Goal: Information Seeking & Learning: Learn about a topic

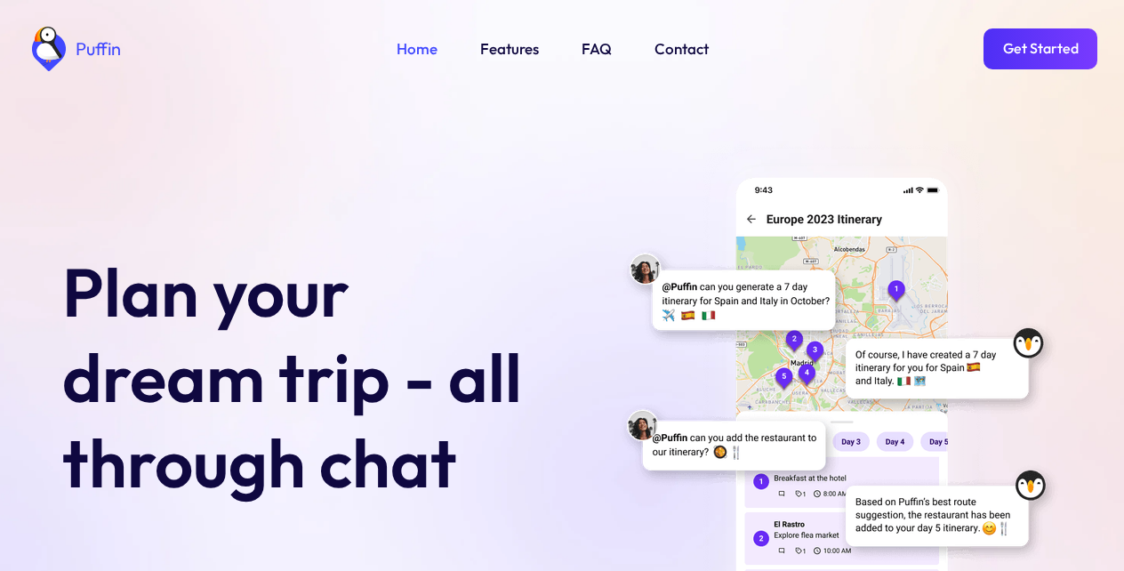
click at [1039, 47] on link "Get Started" at bounding box center [1040, 48] width 114 height 41
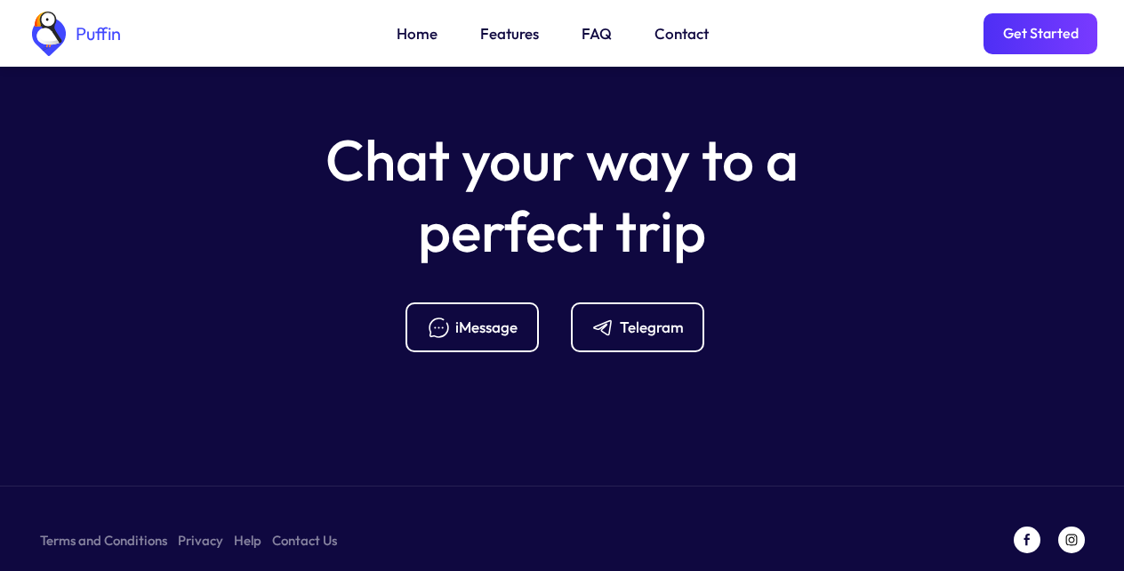
scroll to position [7059, 0]
click at [1039, 36] on link "Get Started" at bounding box center [1040, 33] width 114 height 41
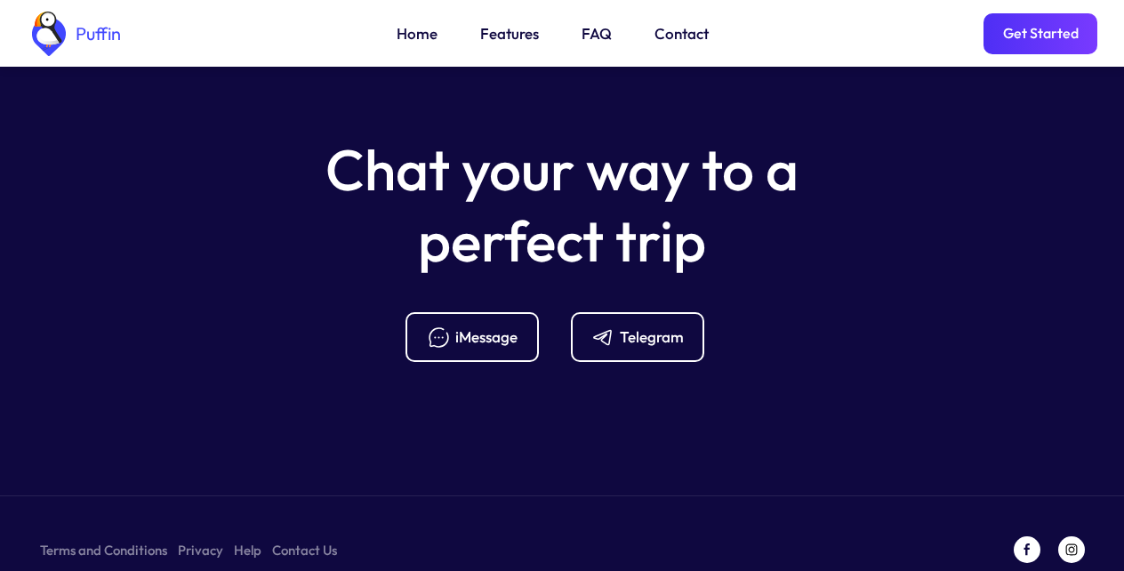
scroll to position [7045, 0]
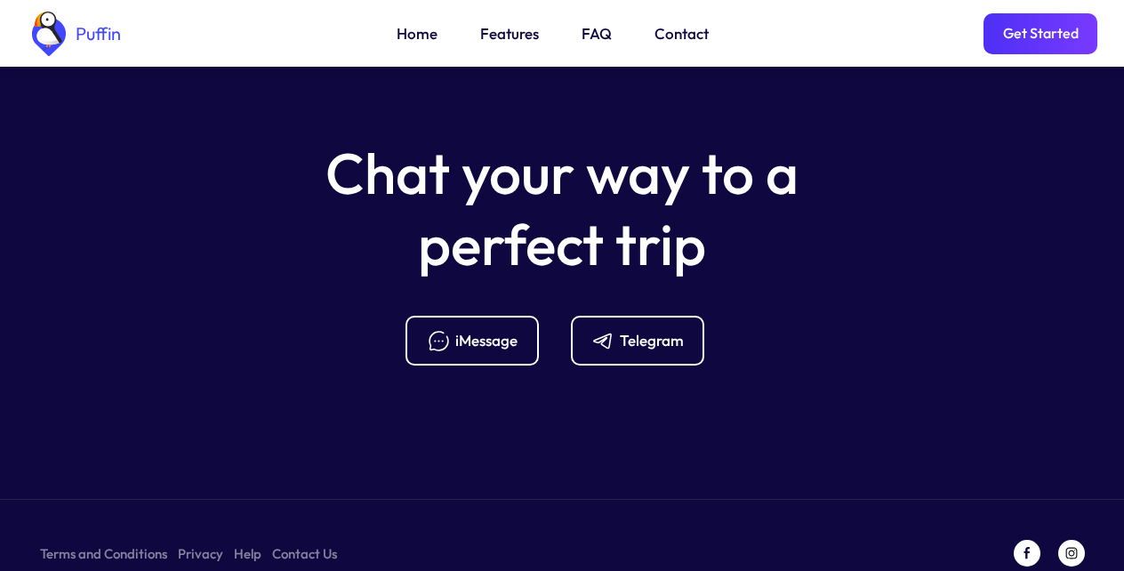
click at [592, 36] on link "FAQ" at bounding box center [596, 33] width 30 height 23
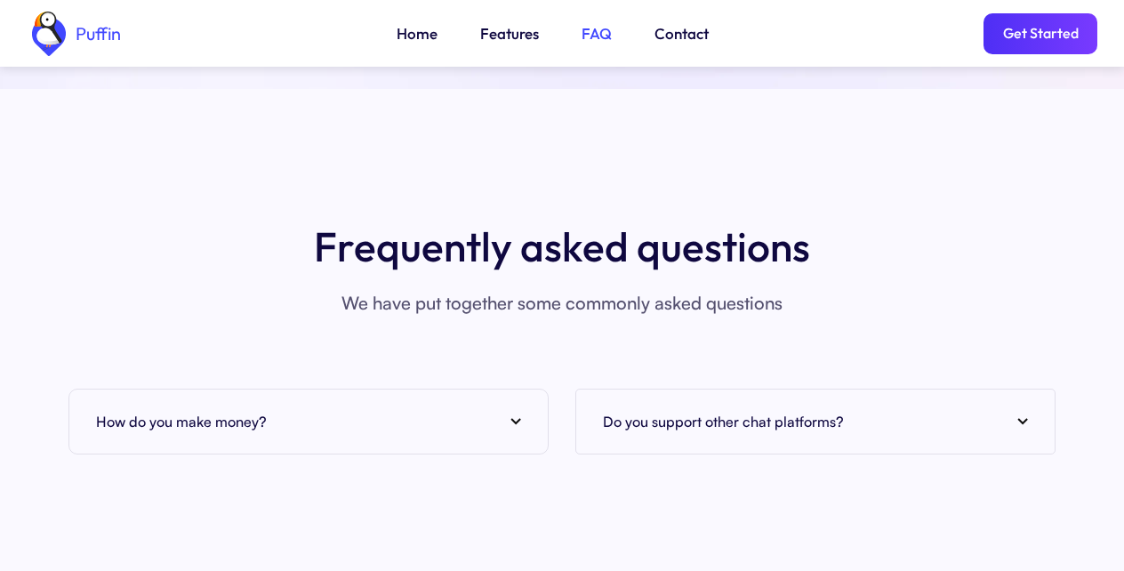
scroll to position [6804, 0]
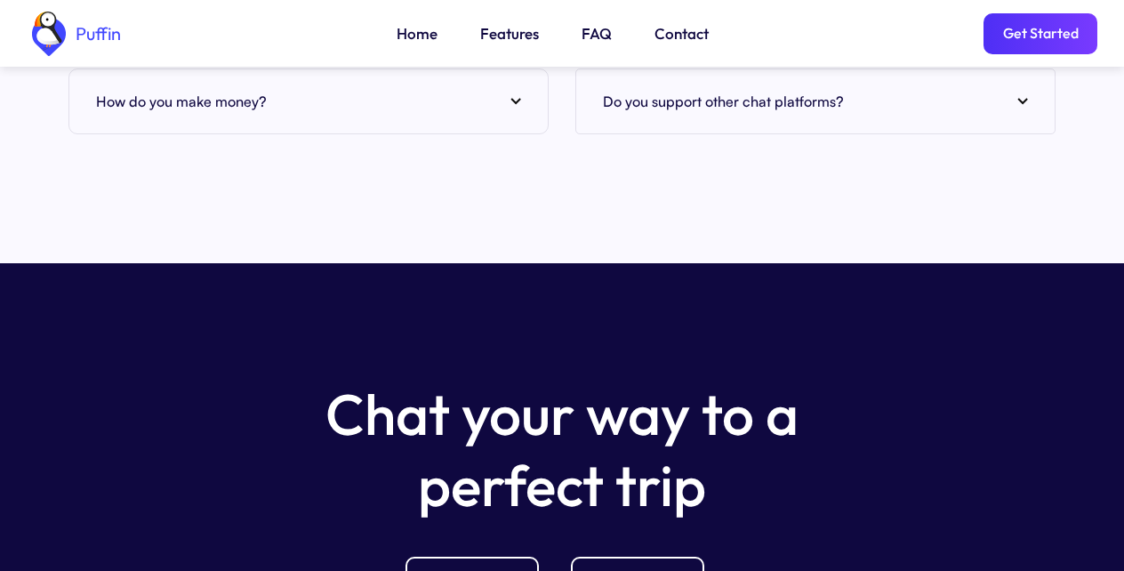
click at [507, 36] on link "Features" at bounding box center [509, 33] width 59 height 23
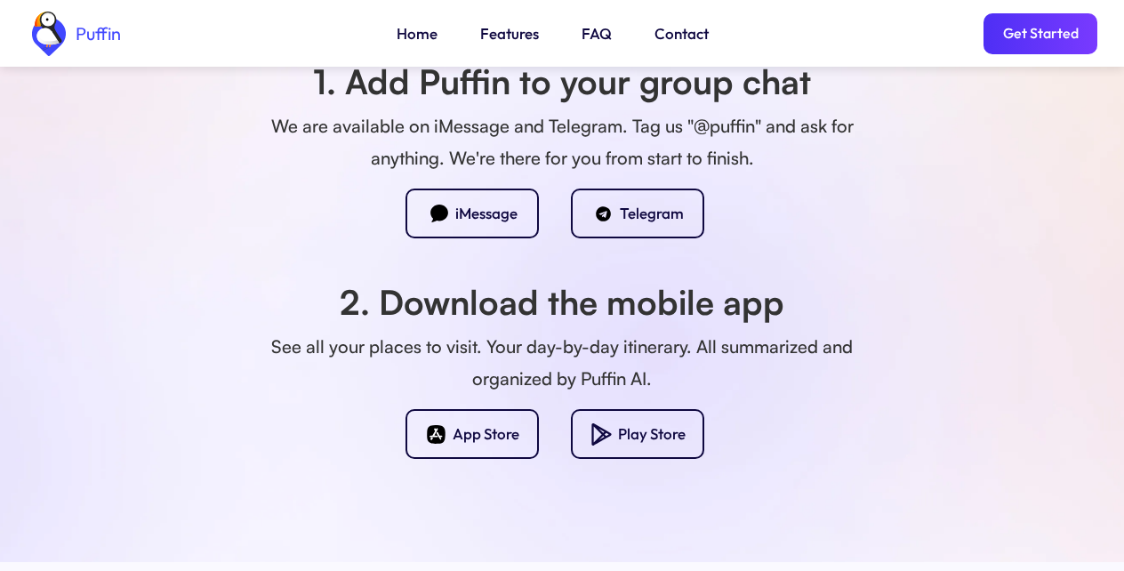
scroll to position [1569, 0]
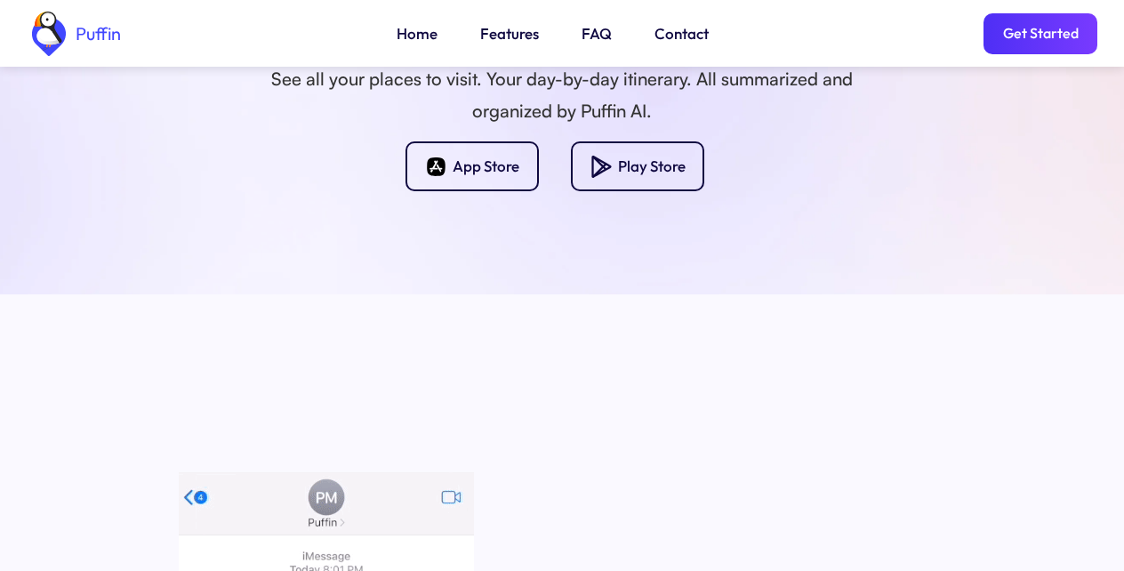
click at [1039, 35] on link "Get Started" at bounding box center [1040, 33] width 114 height 41
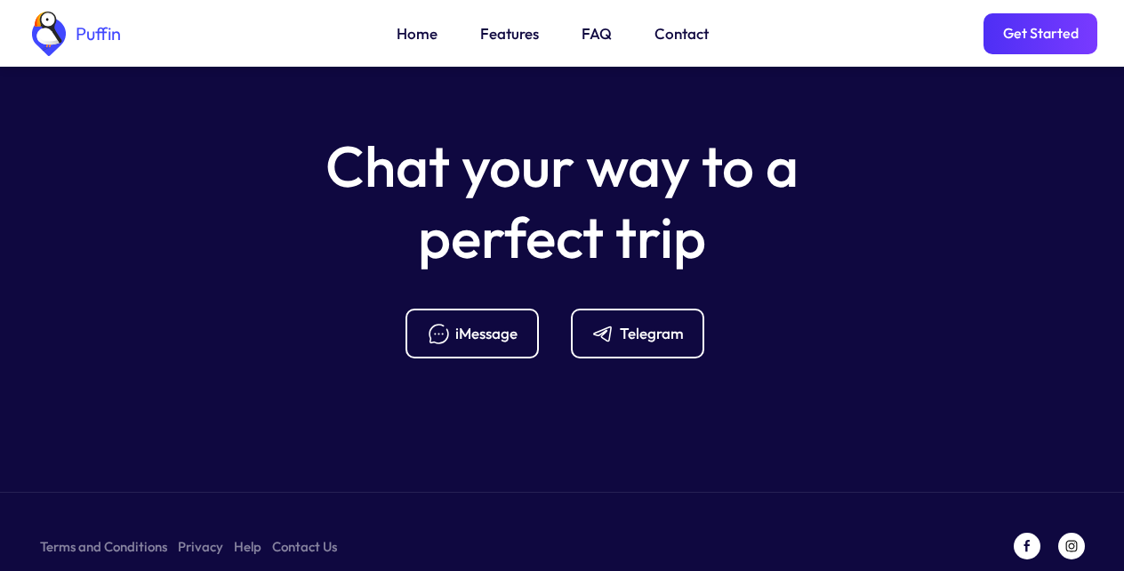
scroll to position [7059, 0]
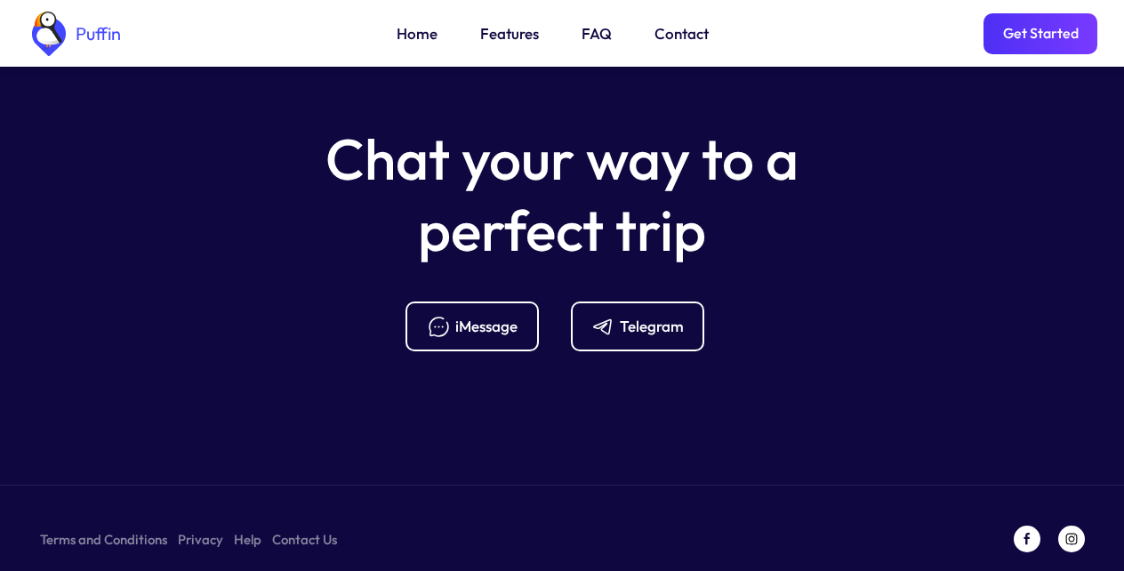
click at [636, 316] on div "Telegram" at bounding box center [652, 326] width 64 height 20
click at [295, 528] on link "Contact Us" at bounding box center [304, 539] width 65 height 22
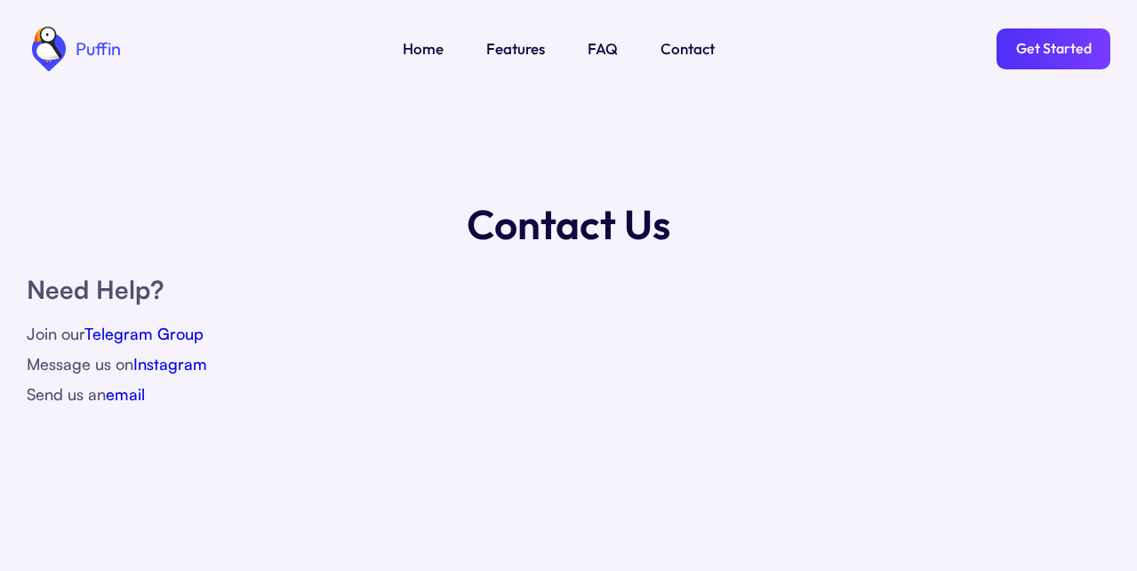
click at [1043, 45] on link "Get Started" at bounding box center [1053, 48] width 114 height 41
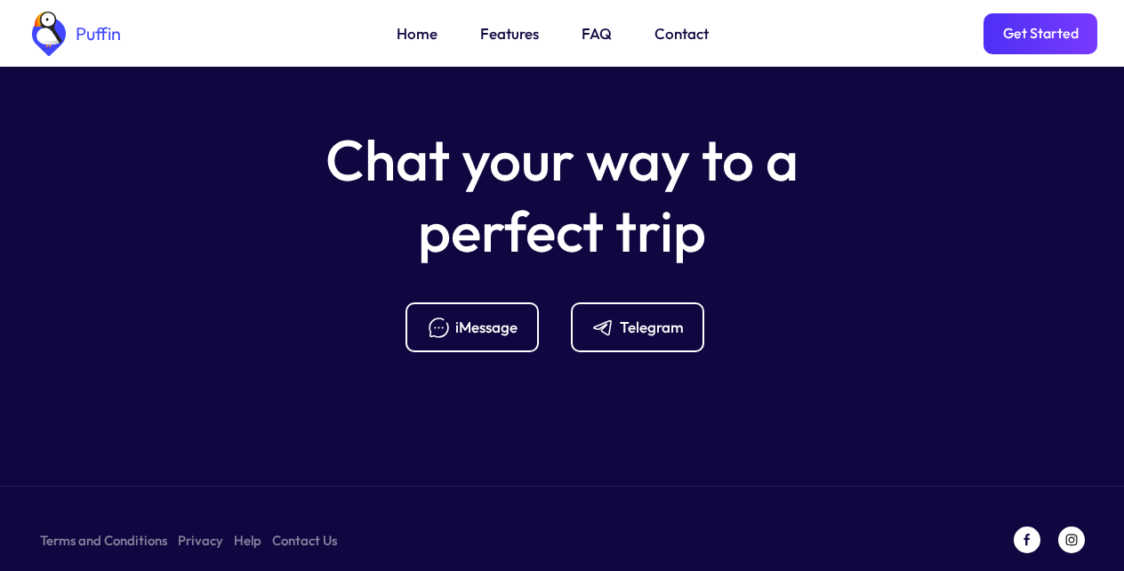
scroll to position [7059, 0]
click at [96, 528] on link "Terms and Conditions" at bounding box center [103, 539] width 127 height 22
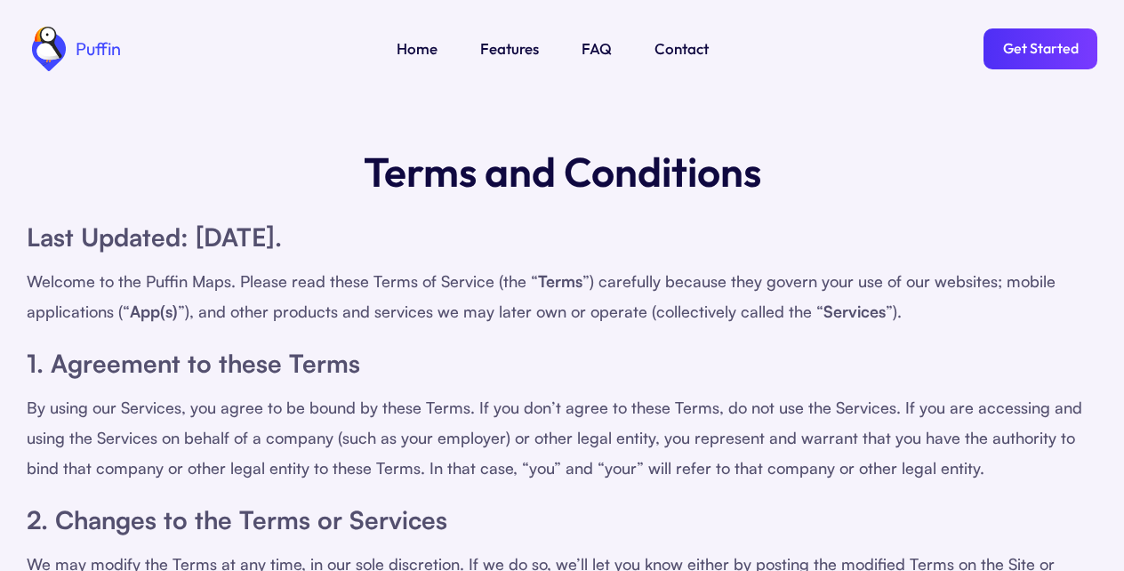
scroll to position [320, 0]
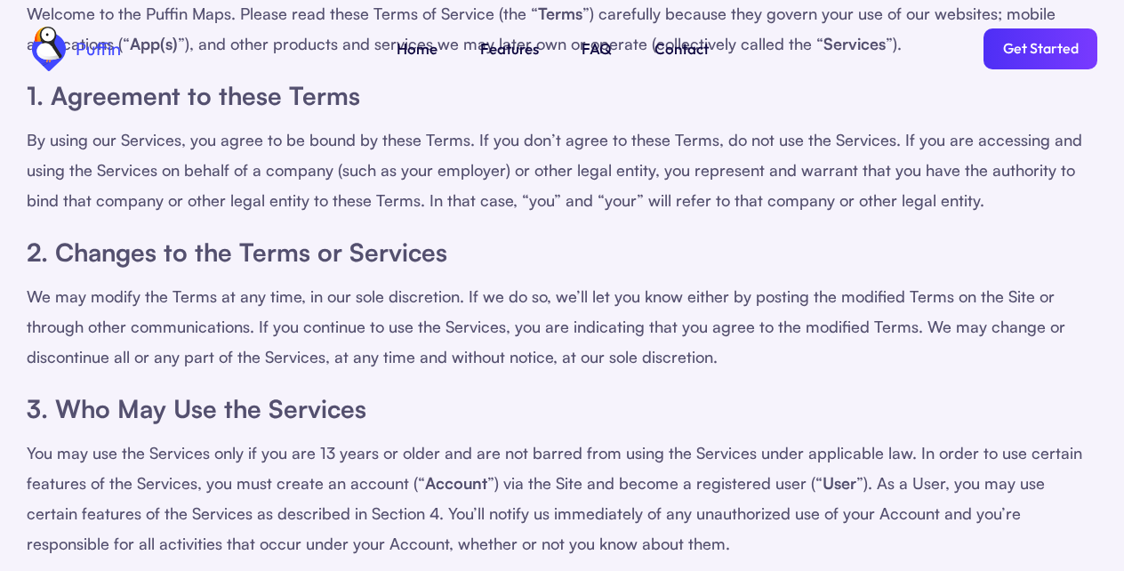
click at [507, 46] on link "Features" at bounding box center [509, 48] width 59 height 23
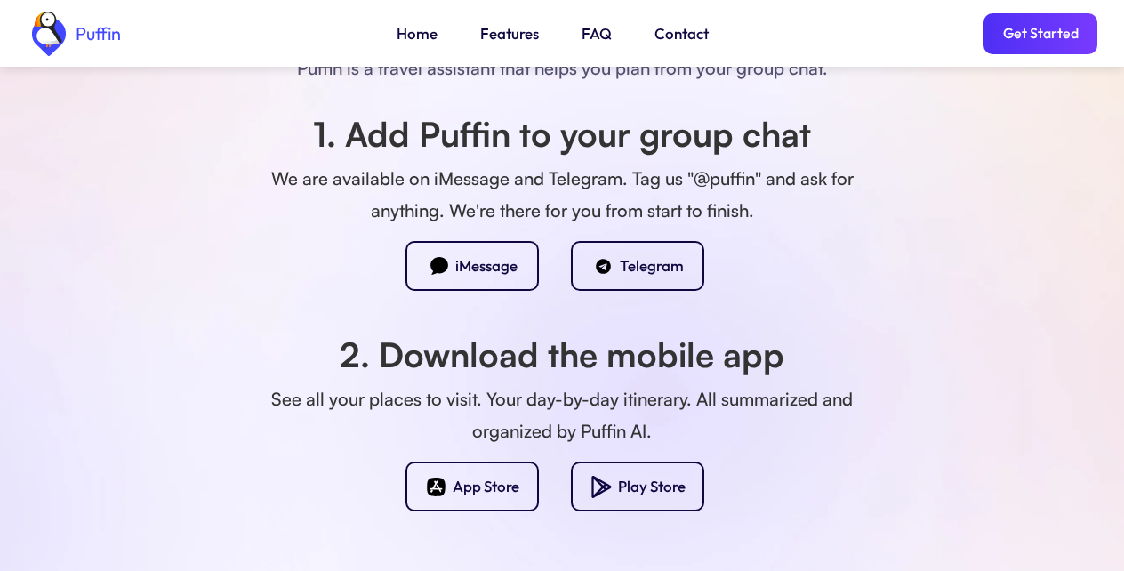
scroll to position [1569, 0]
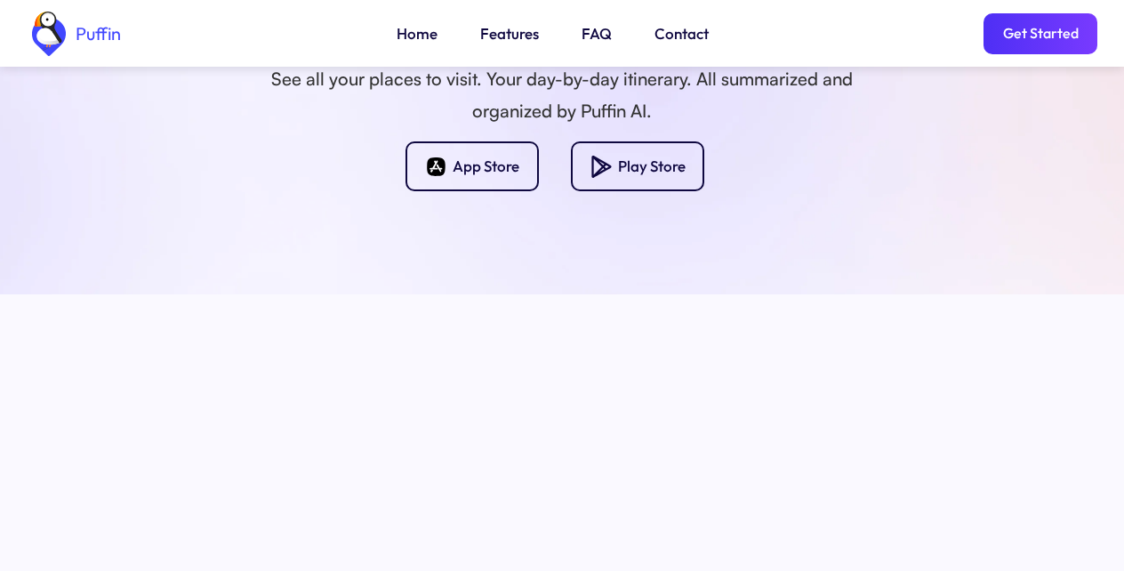
click at [592, 36] on link "FAQ" at bounding box center [596, 33] width 30 height 23
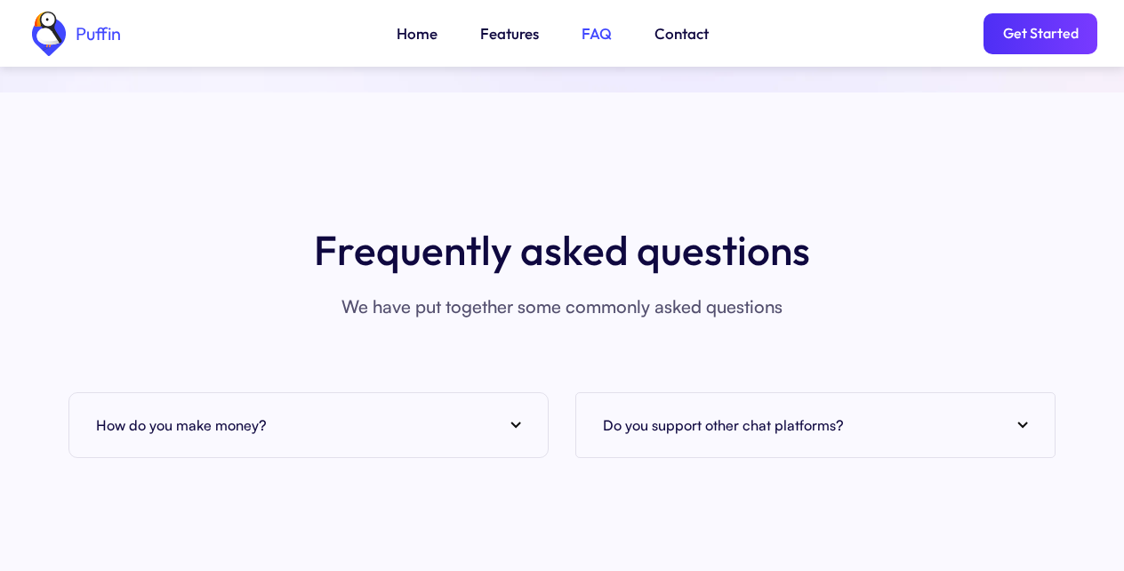
scroll to position [6484, 0]
